Goal: Information Seeking & Learning: Learn about a topic

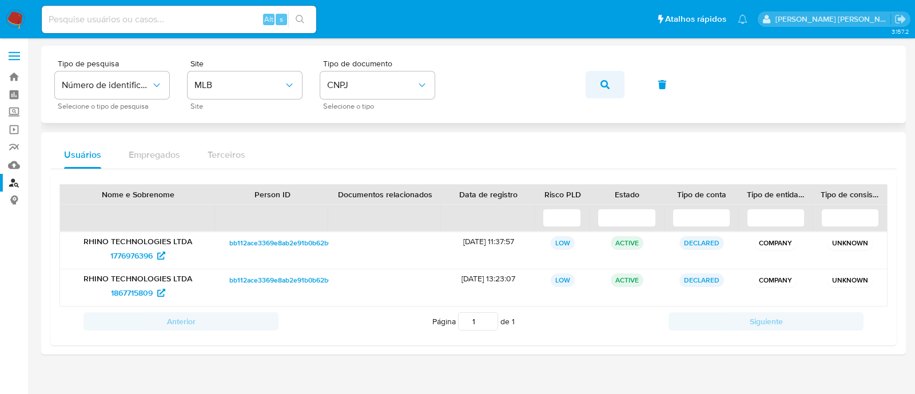
click at [594, 89] on button "button" at bounding box center [604, 84] width 39 height 27
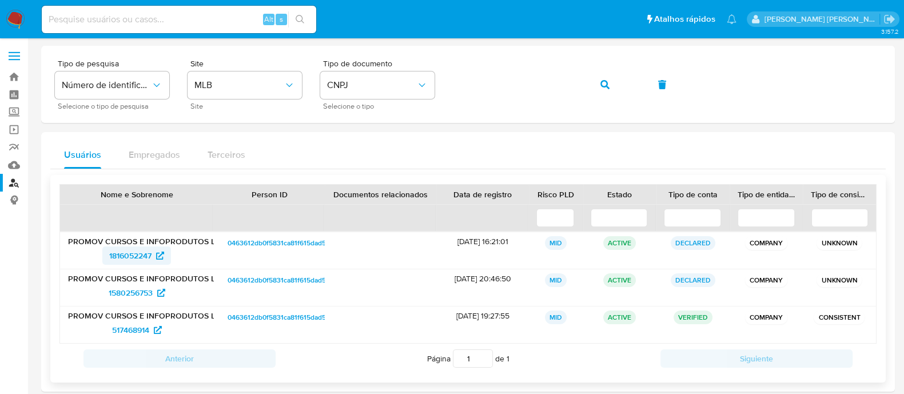
click at [149, 253] on span "1816052247" at bounding box center [130, 255] width 42 height 18
click at [600, 78] on span "button" at bounding box center [604, 84] width 9 height 25
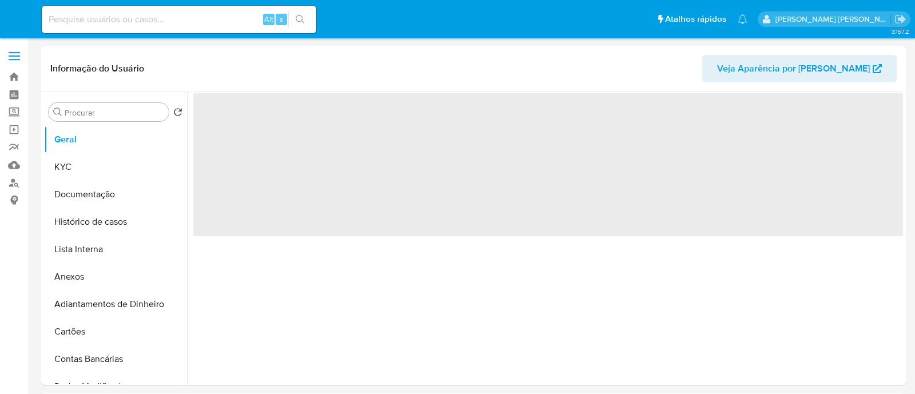
select select "10"
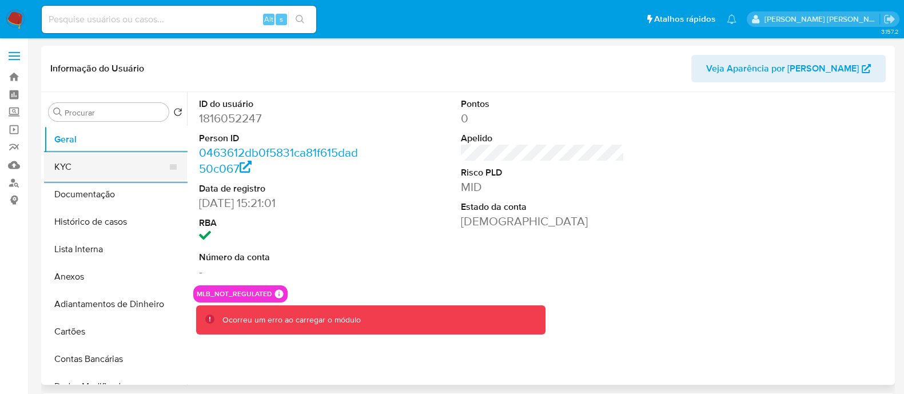
click at [90, 161] on button "KYC" at bounding box center [111, 166] width 134 height 27
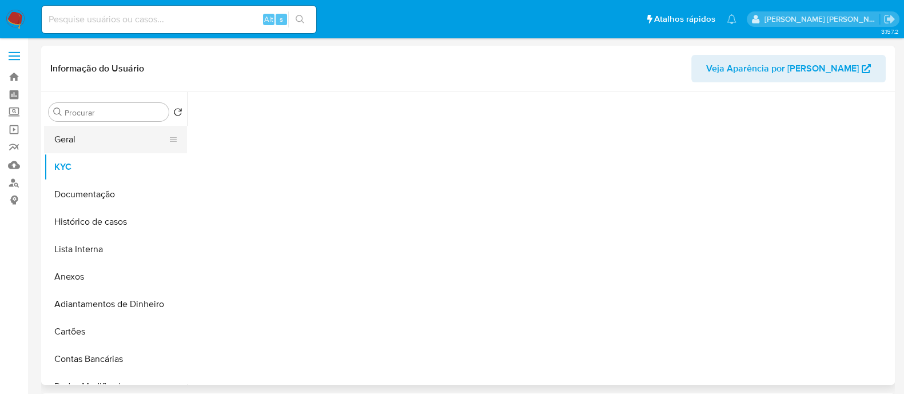
click at [119, 140] on button "Geral" at bounding box center [111, 139] width 134 height 27
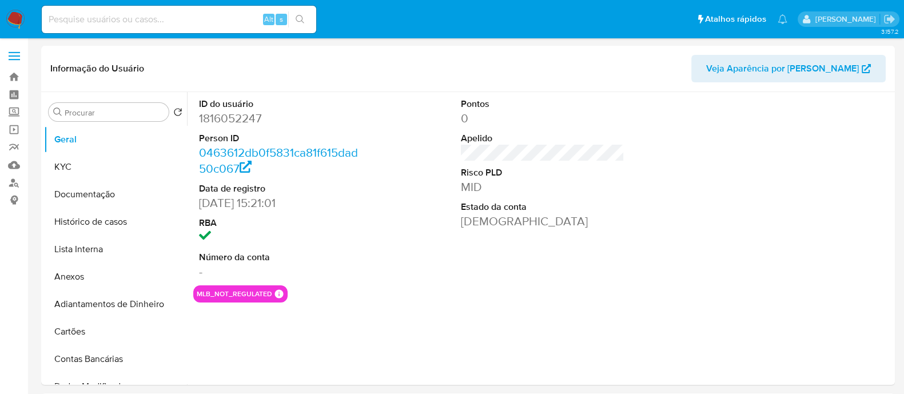
select select "10"
click at [126, 166] on button "KYC" at bounding box center [111, 166] width 134 height 27
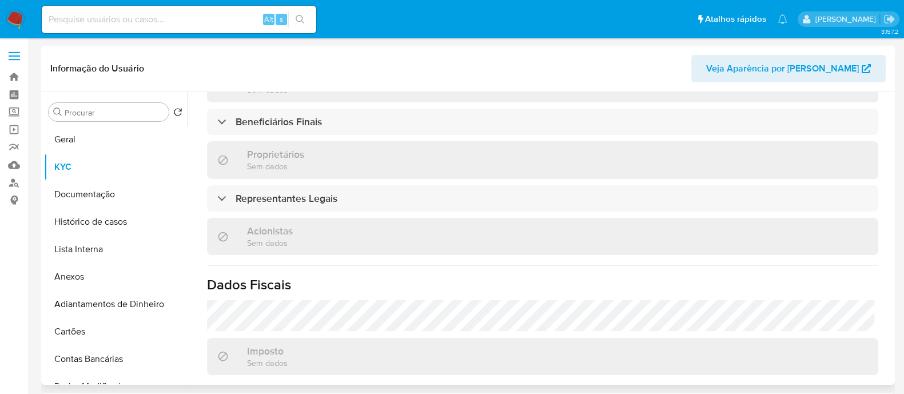
scroll to position [538, 0]
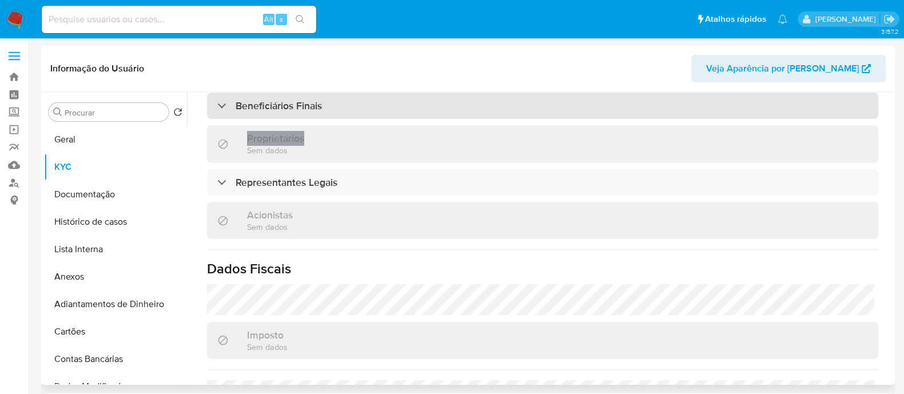
drag, startPoint x: 374, startPoint y: 119, endPoint x: 380, endPoint y: 103, distance: 17.5
click at [380, 103] on div "Informações da empresa ID do usuário : 1816052247 Nome do comércio : PROMOV CUR…" at bounding box center [542, 64] width 671 height 912
click at [380, 103] on div "Beneficiários Finais" at bounding box center [542, 106] width 671 height 26
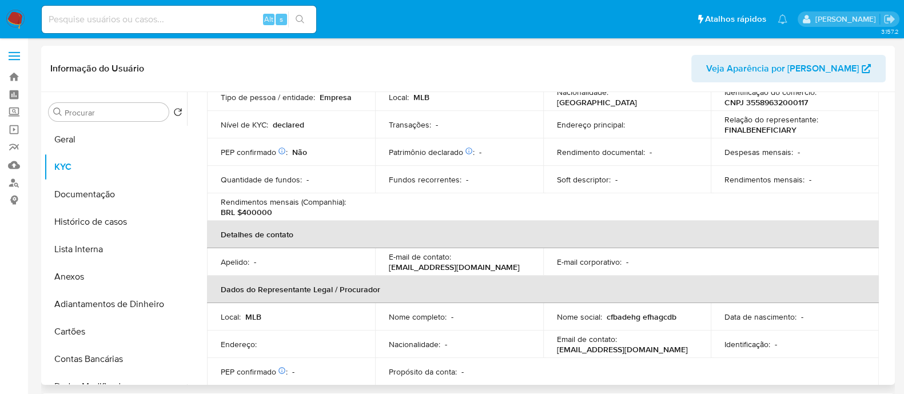
scroll to position [92, 0]
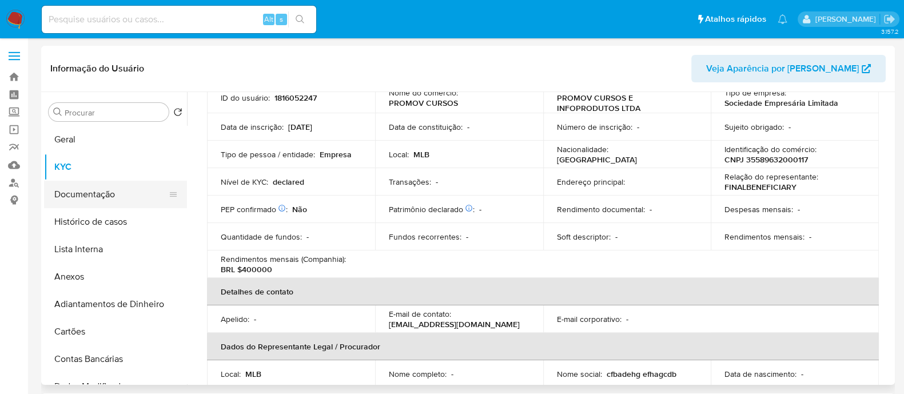
click at [111, 181] on button "Documentação" at bounding box center [111, 194] width 134 height 27
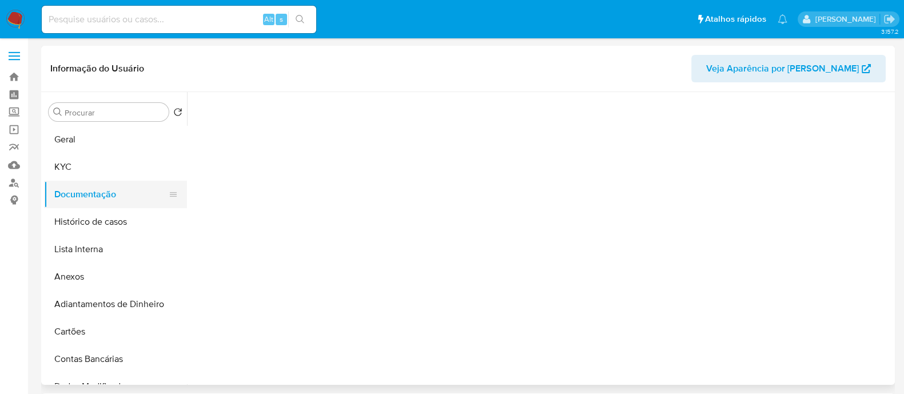
scroll to position [0, 0]
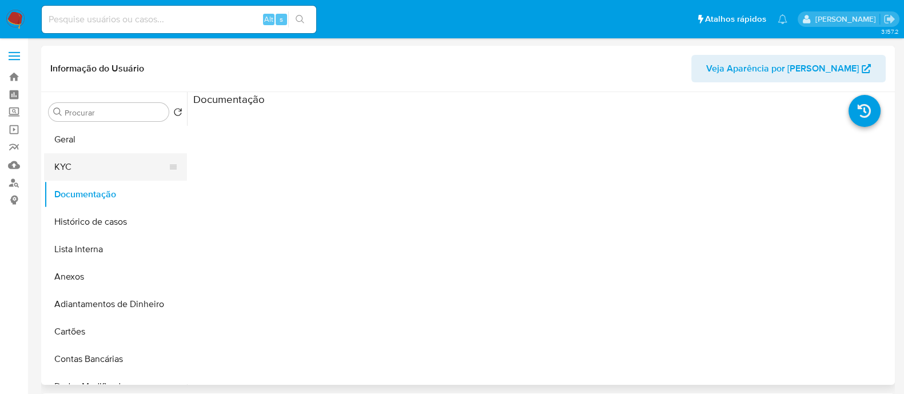
click at [103, 167] on button "KYC" at bounding box center [111, 166] width 134 height 27
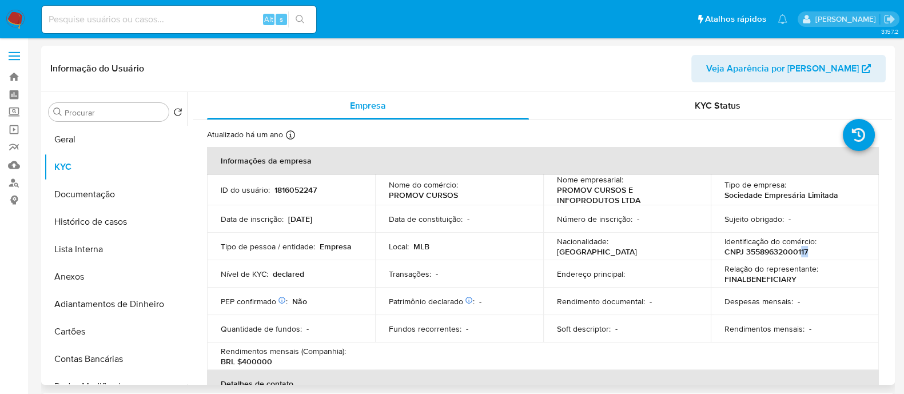
click at [797, 254] on td "Identificação do comércio : CNPJ 35589632000117" at bounding box center [794, 246] width 168 height 27
click at [797, 254] on p "CNPJ 35589632000117" at bounding box center [765, 251] width 83 height 10
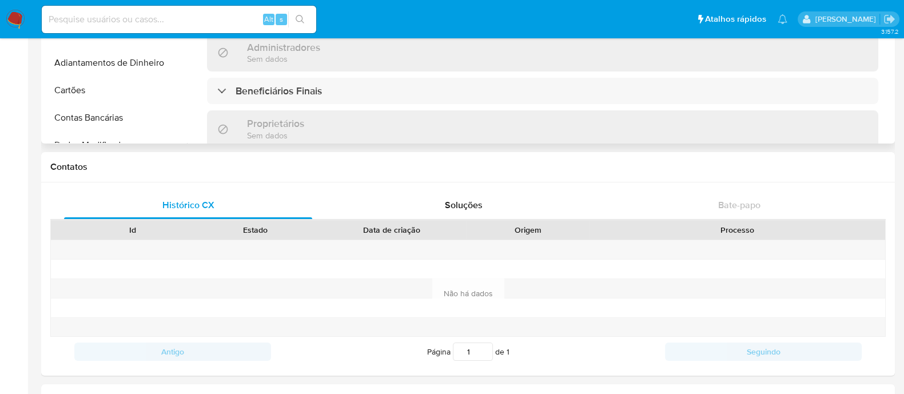
scroll to position [315, 0]
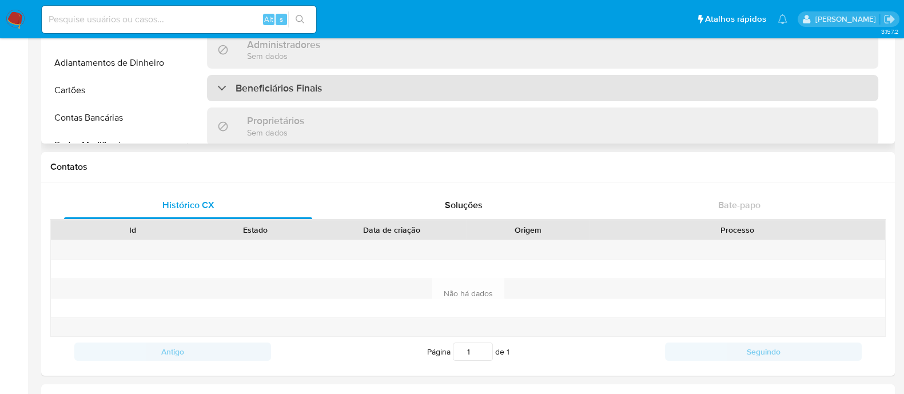
click at [369, 89] on div "Beneficiários Finais" at bounding box center [542, 88] width 671 height 26
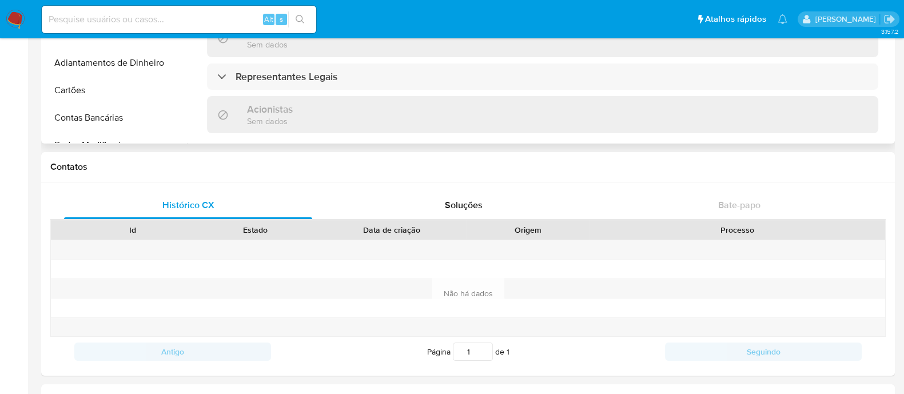
scroll to position [502, 0]
click at [369, 89] on div "Representantes Legais" at bounding box center [542, 75] width 671 height 26
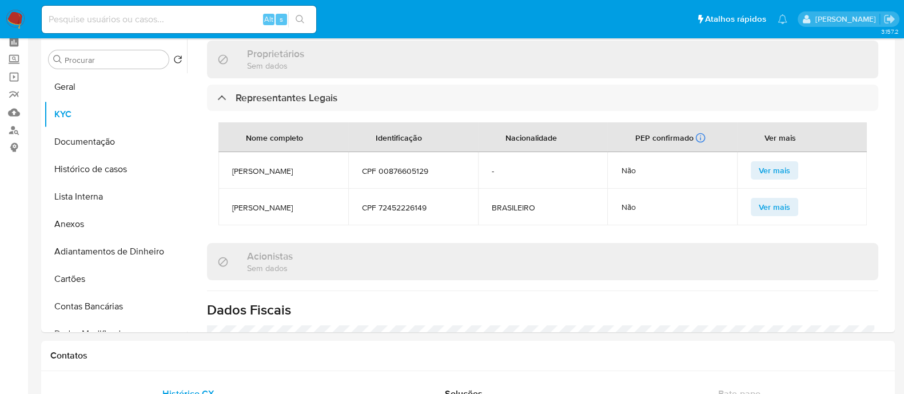
scroll to position [662, 0]
